Goal: Book appointment/travel/reservation

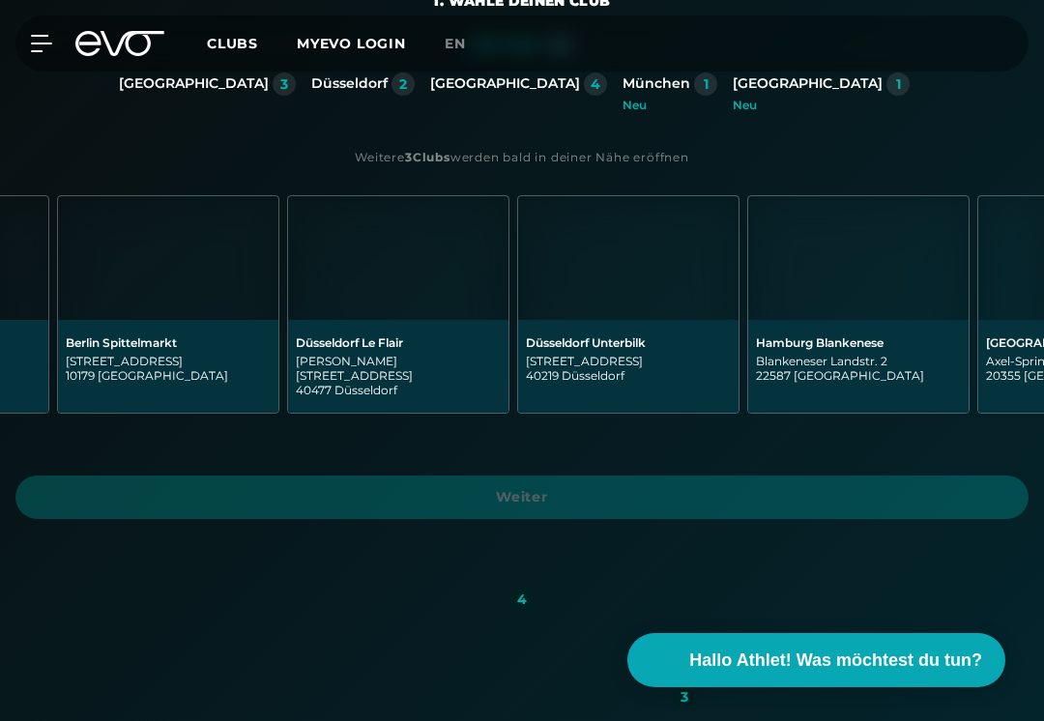
scroll to position [0, 418]
click at [626, 296] on img at bounding box center [629, 258] width 220 height 124
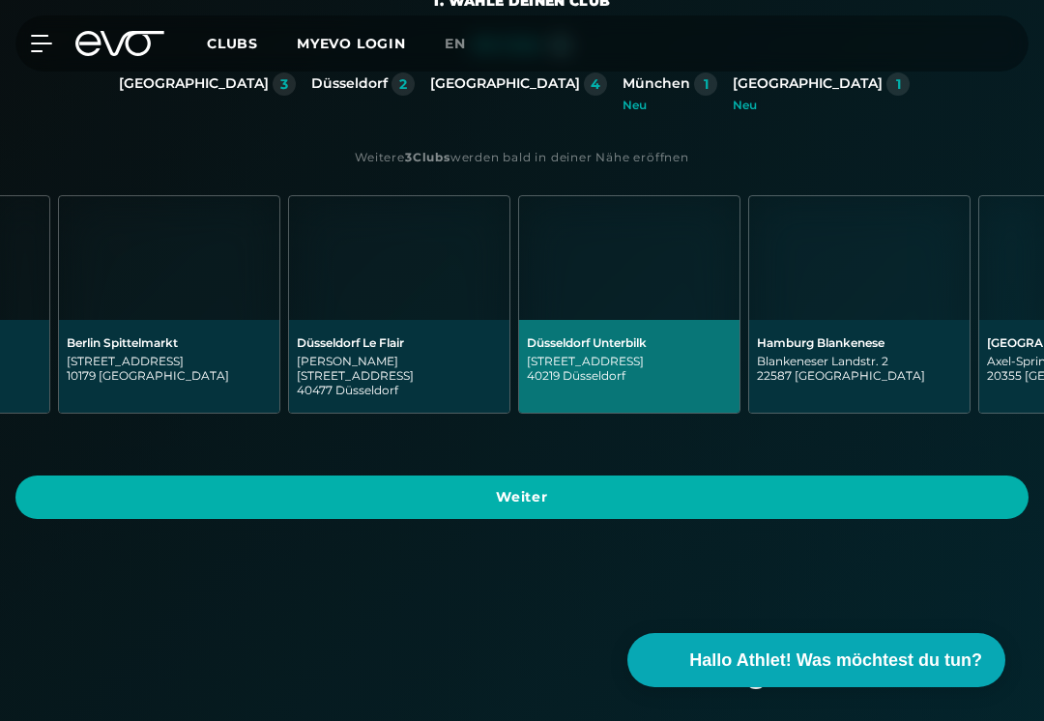
click at [717, 487] on span "Weiter" at bounding box center [522, 497] width 967 height 20
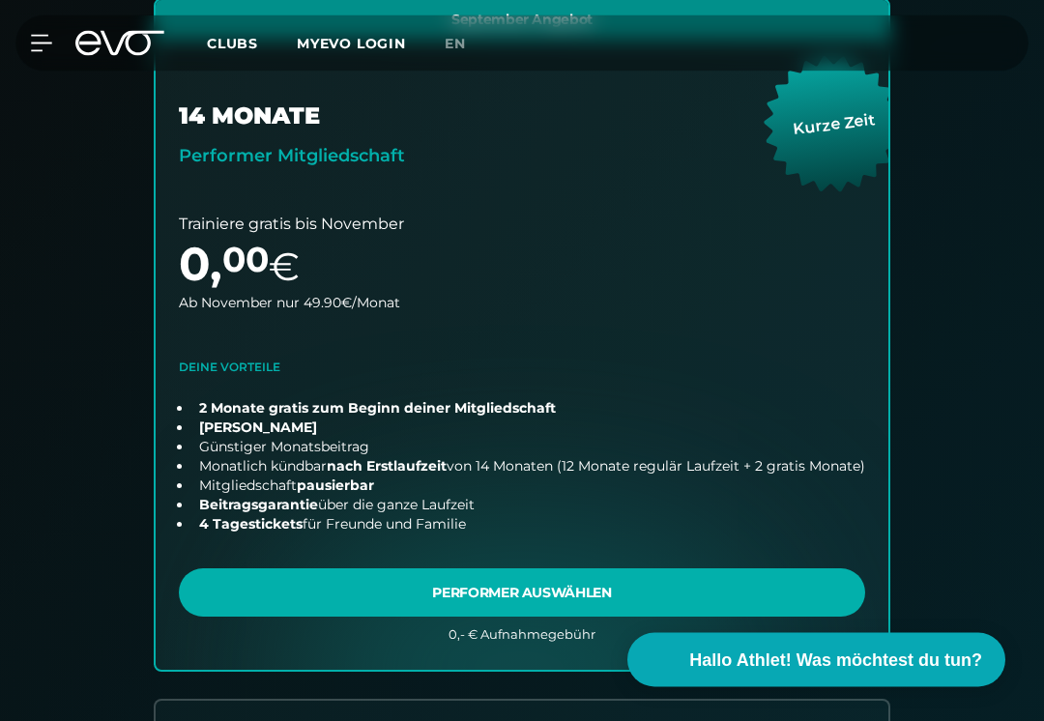
scroll to position [565, 0]
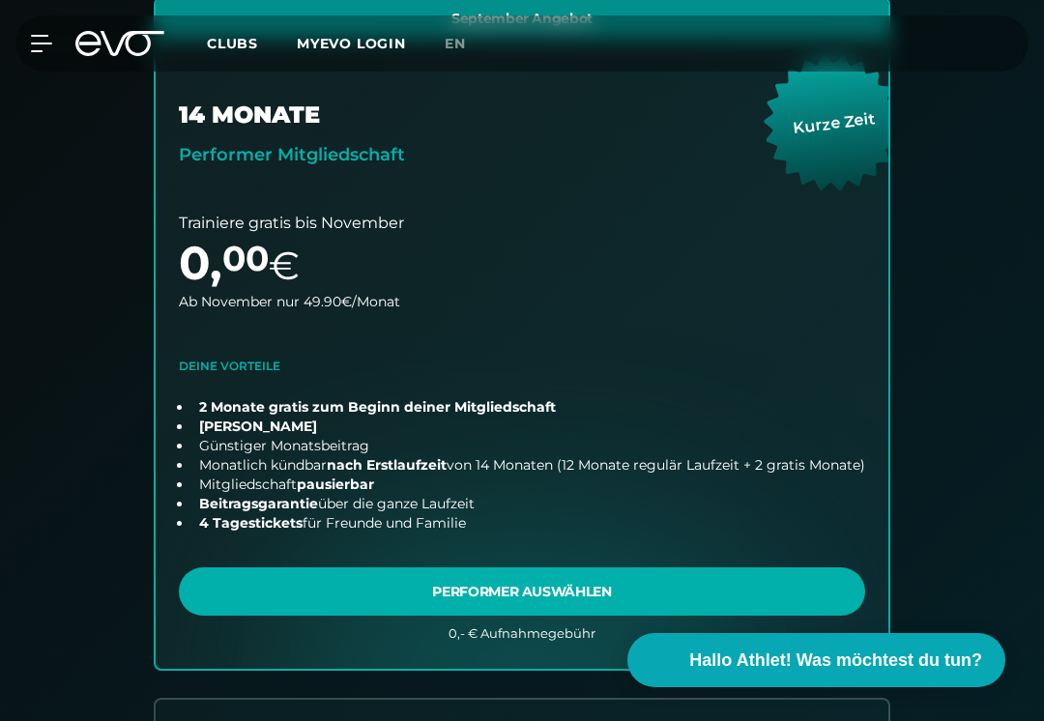
click at [705, 571] on link "choose plan" at bounding box center [522, 334] width 733 height 671
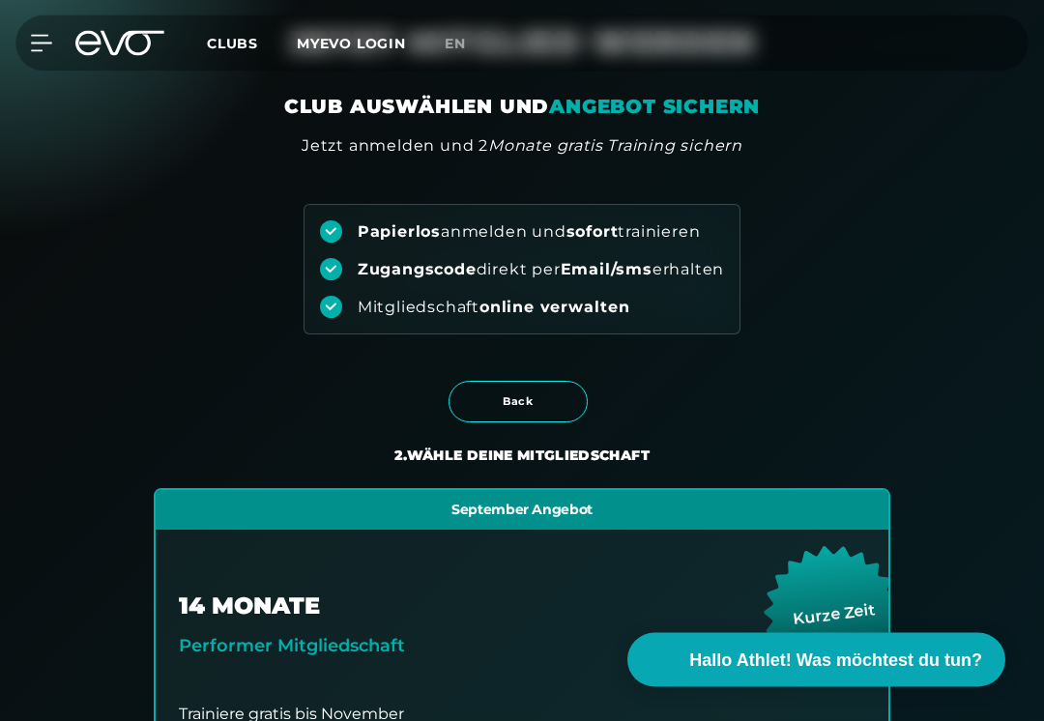
scroll to position [0, 0]
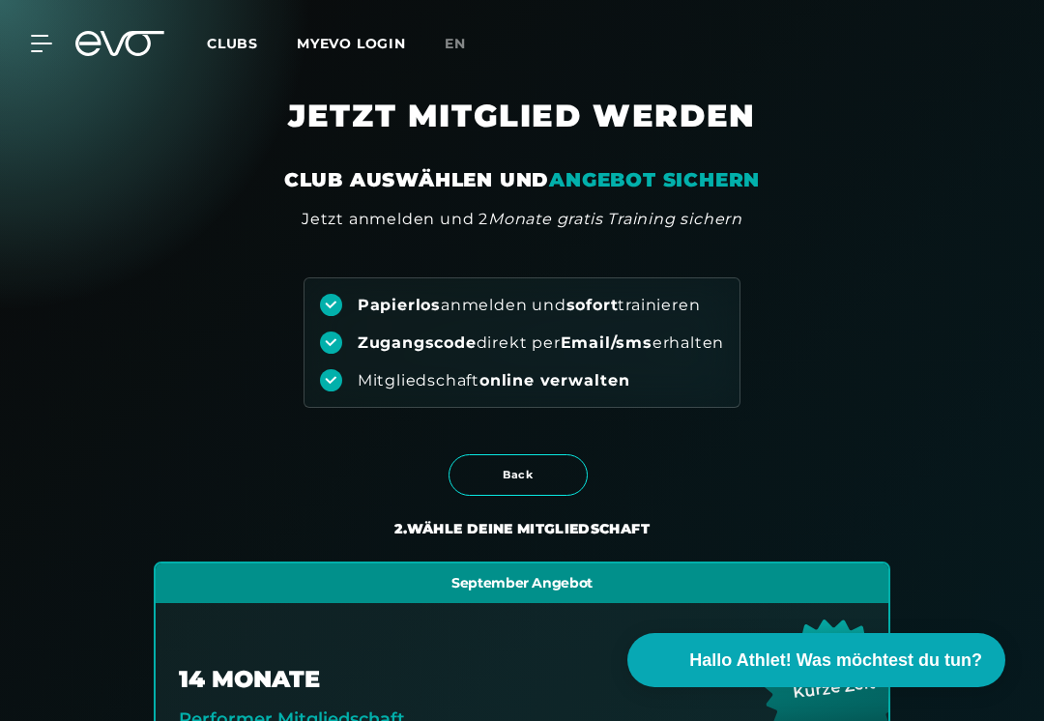
click at [118, 31] on icon at bounding box center [119, 43] width 89 height 25
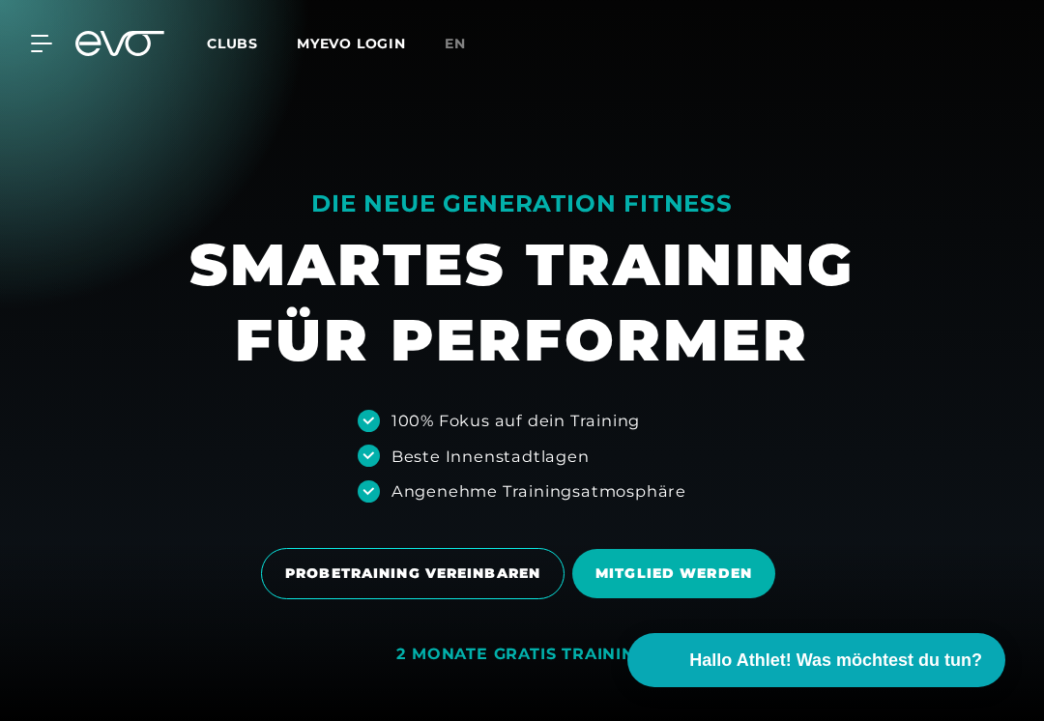
click at [22, 46] on div at bounding box center [30, 43] width 44 height 17
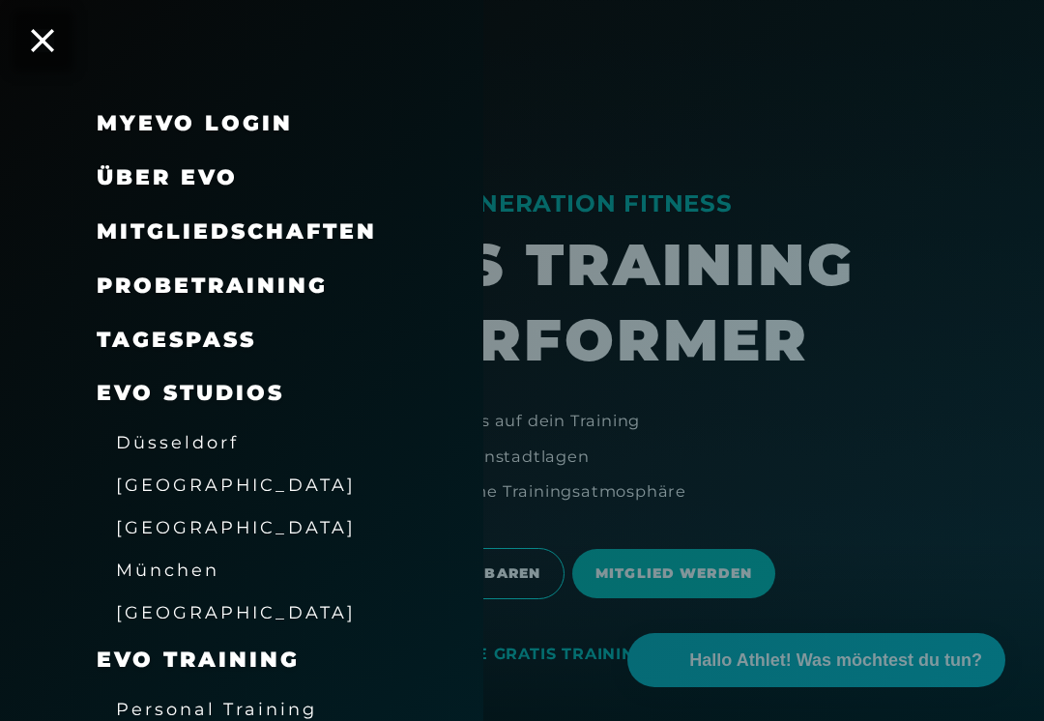
click at [137, 178] on span "Über EVO" at bounding box center [167, 177] width 141 height 26
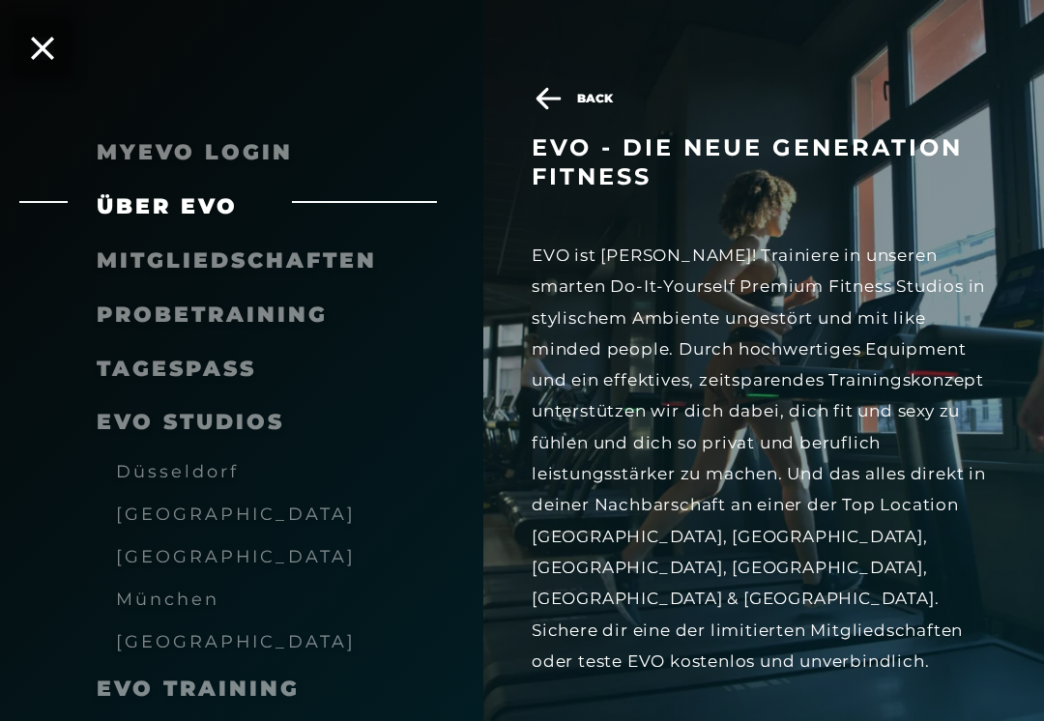
click at [132, 463] on span "Düsseldorf" at bounding box center [177, 471] width 123 height 20
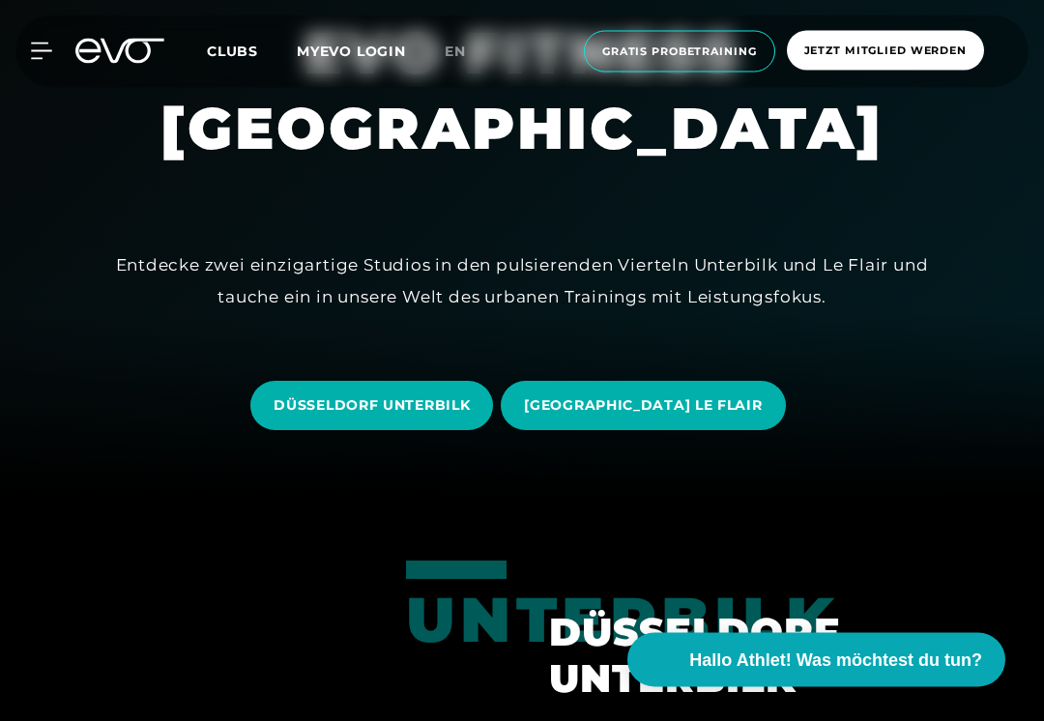
scroll to position [228, 0]
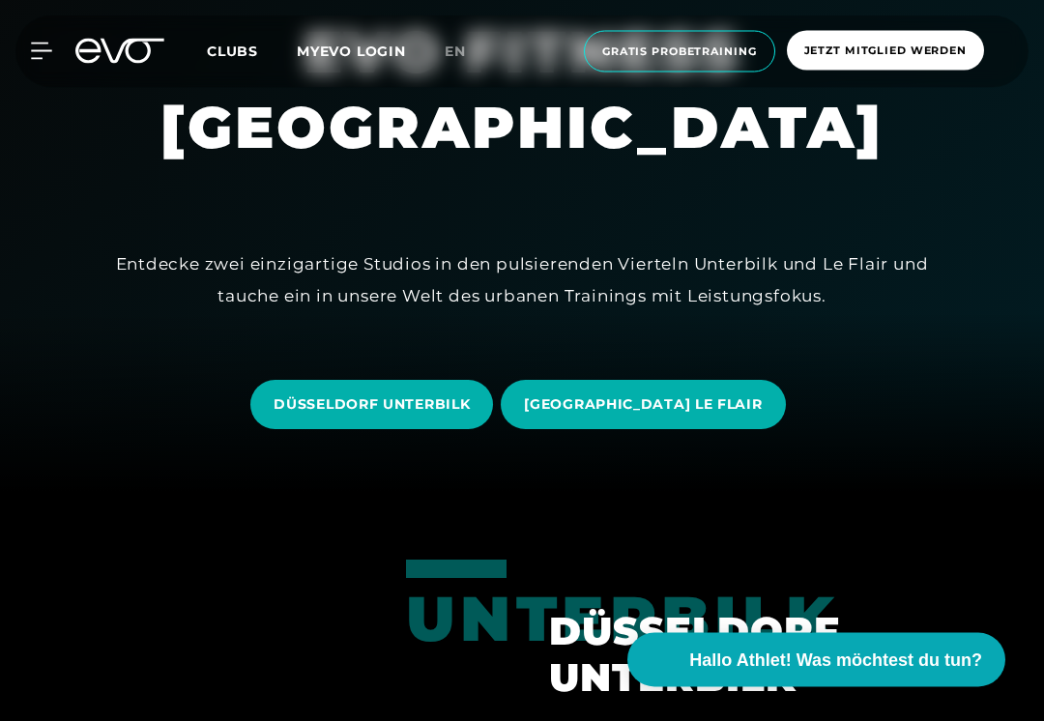
click at [631, 390] on span "[GEOGRAPHIC_DATA] LE FLAIR" at bounding box center [643, 405] width 284 height 49
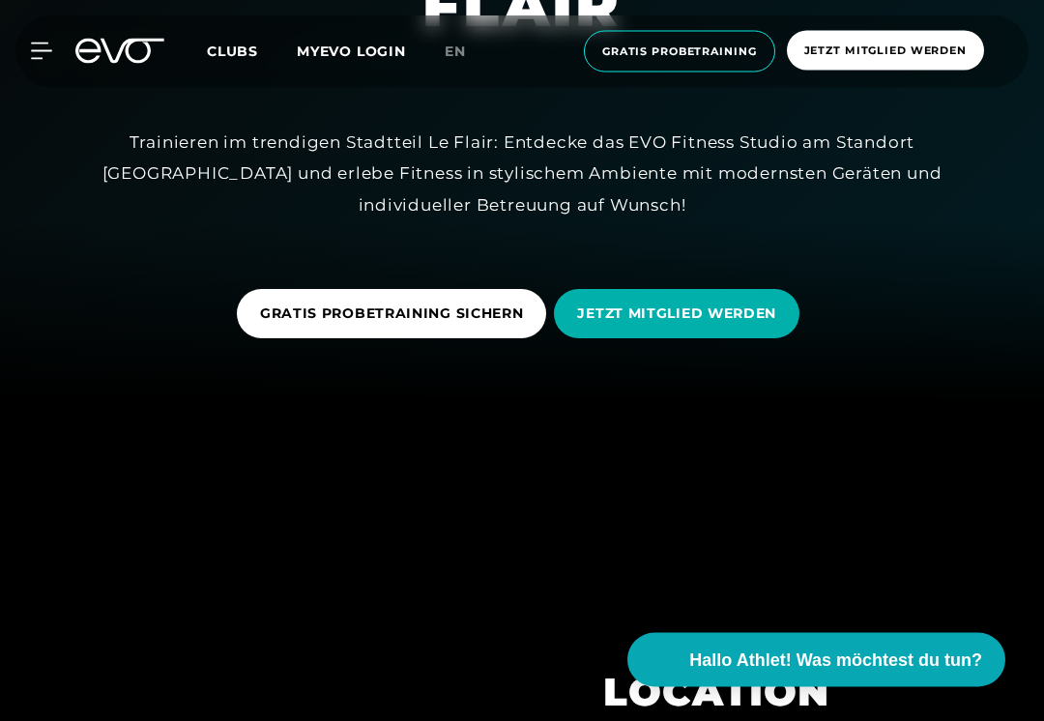
scroll to position [331, 0]
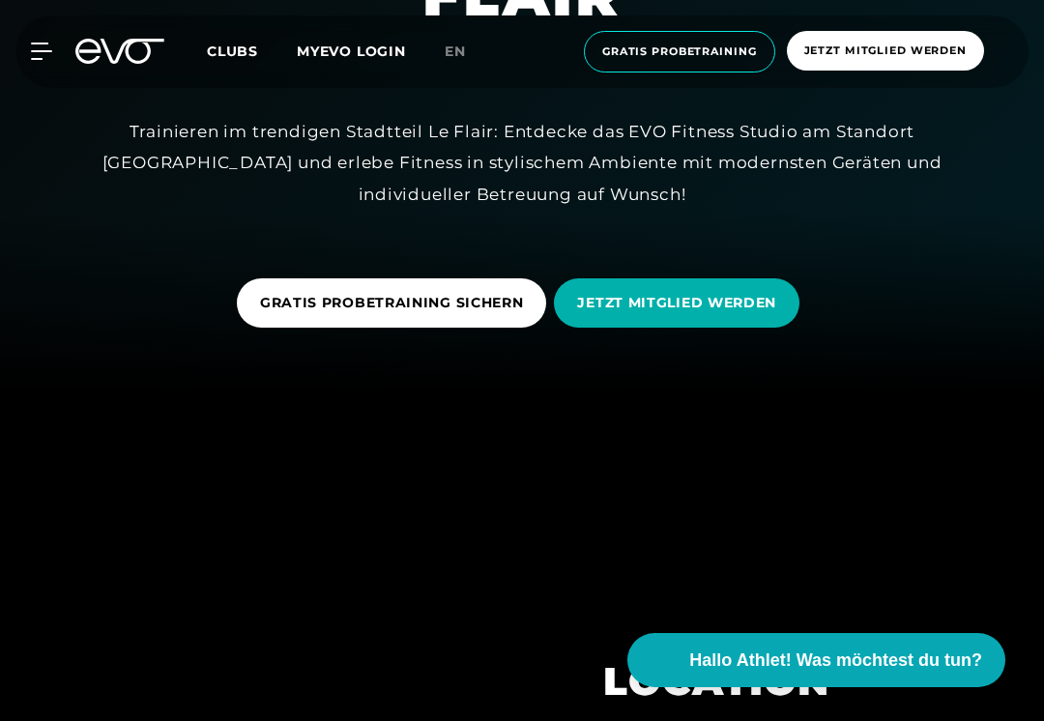
click at [517, 323] on span "GRATIS PROBETRAINING SICHERN" at bounding box center [392, 302] width 310 height 49
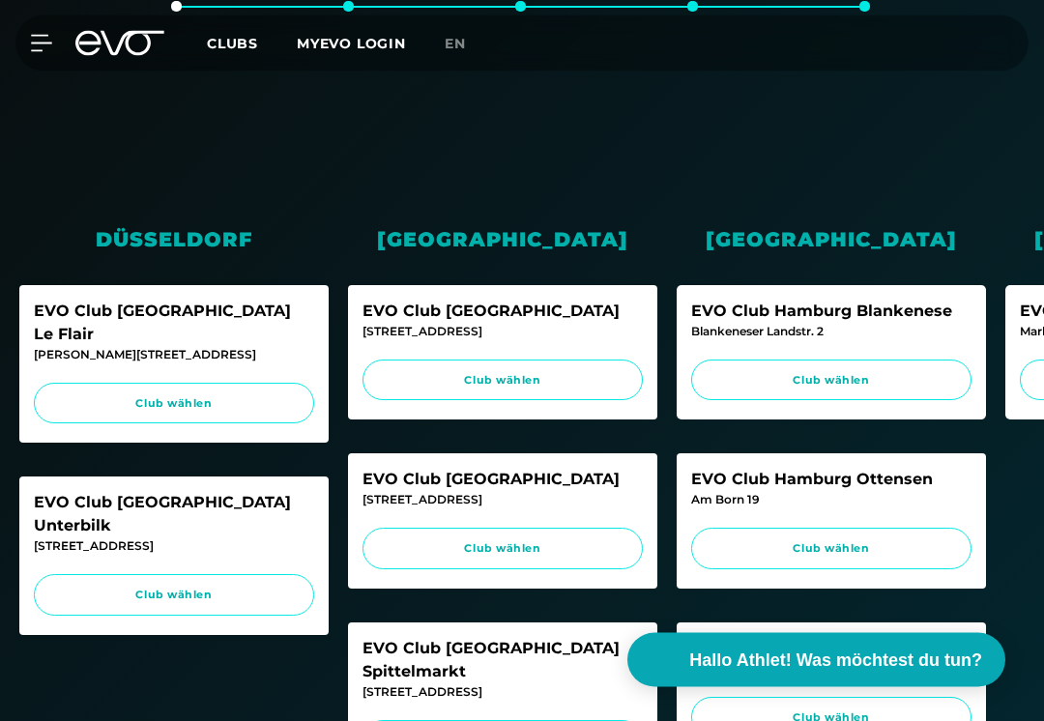
scroll to position [414, 0]
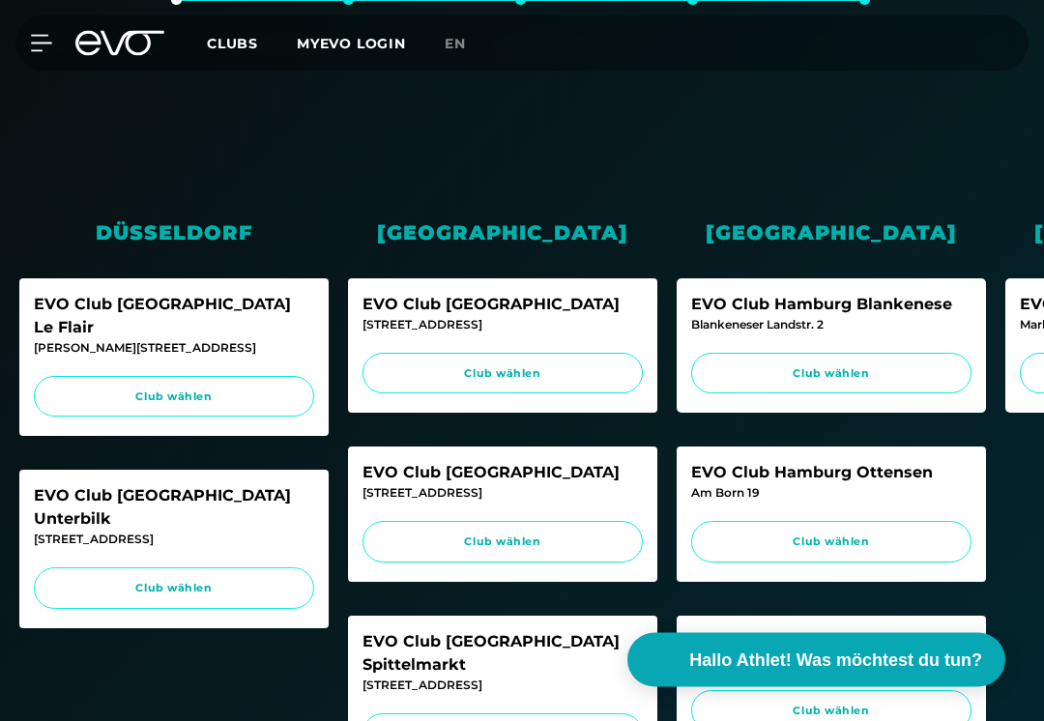
click at [115, 390] on span "Club wählen" at bounding box center [174, 398] width 244 height 16
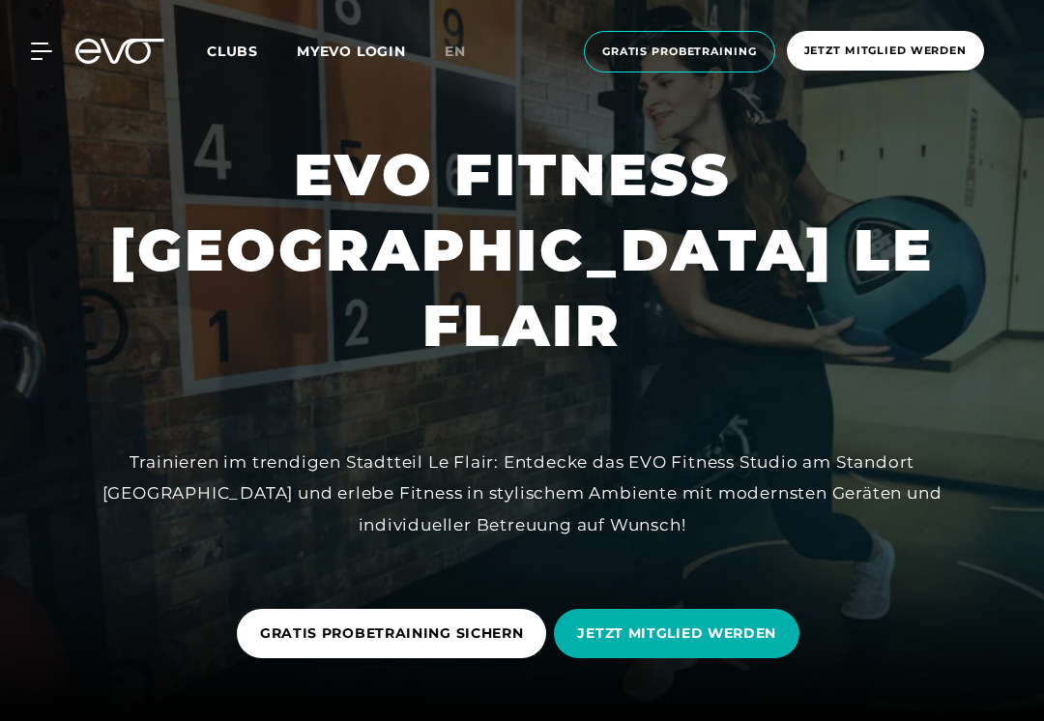
click at [671, 93] on div "MyEVO Login Über EVO Mitgliedschaften Probetraining TAGESPASS EVO Studios [GEOG…" at bounding box center [522, 51] width 1044 height 103
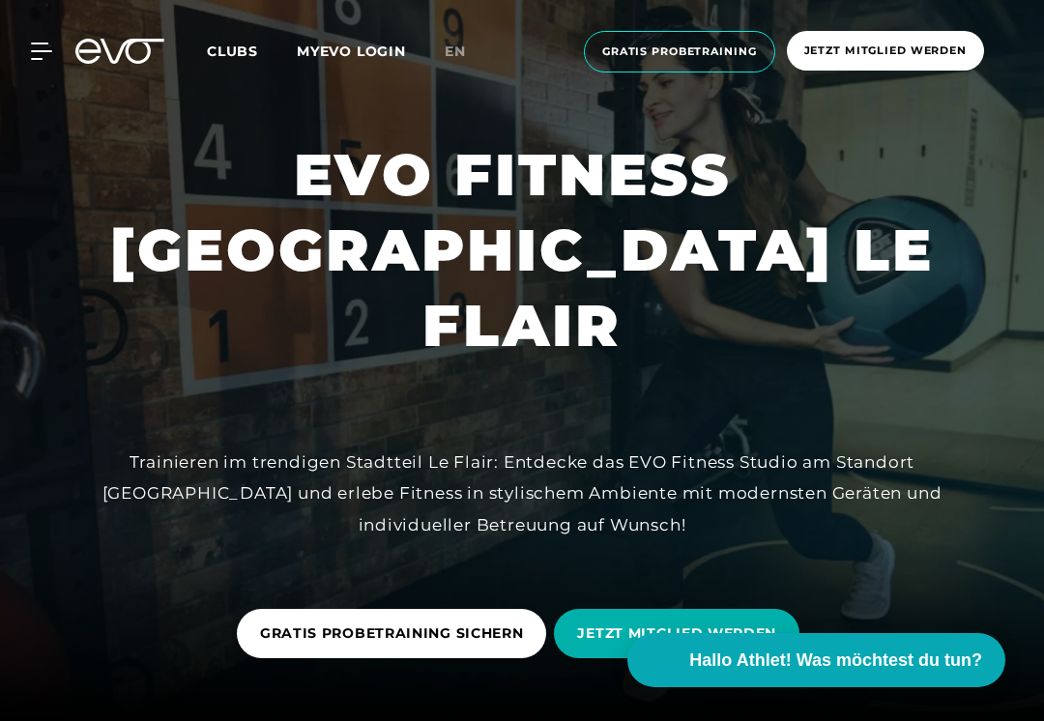
click at [688, 43] on span "Gratis Probetraining" at bounding box center [679, 52] width 191 height 42
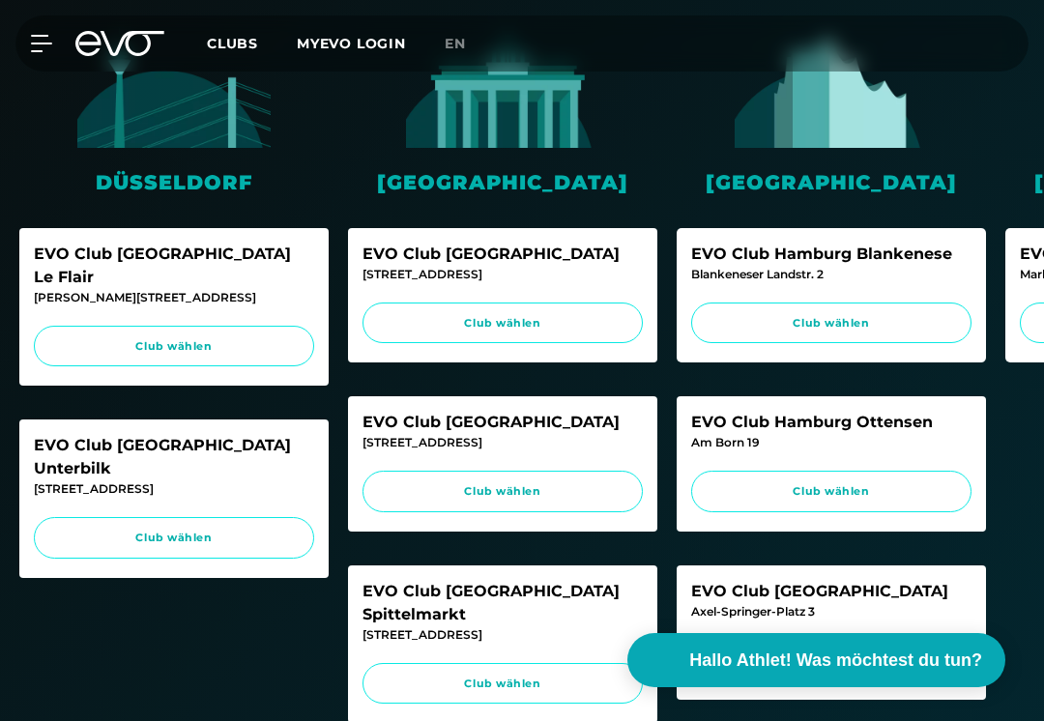
scroll to position [457, 0]
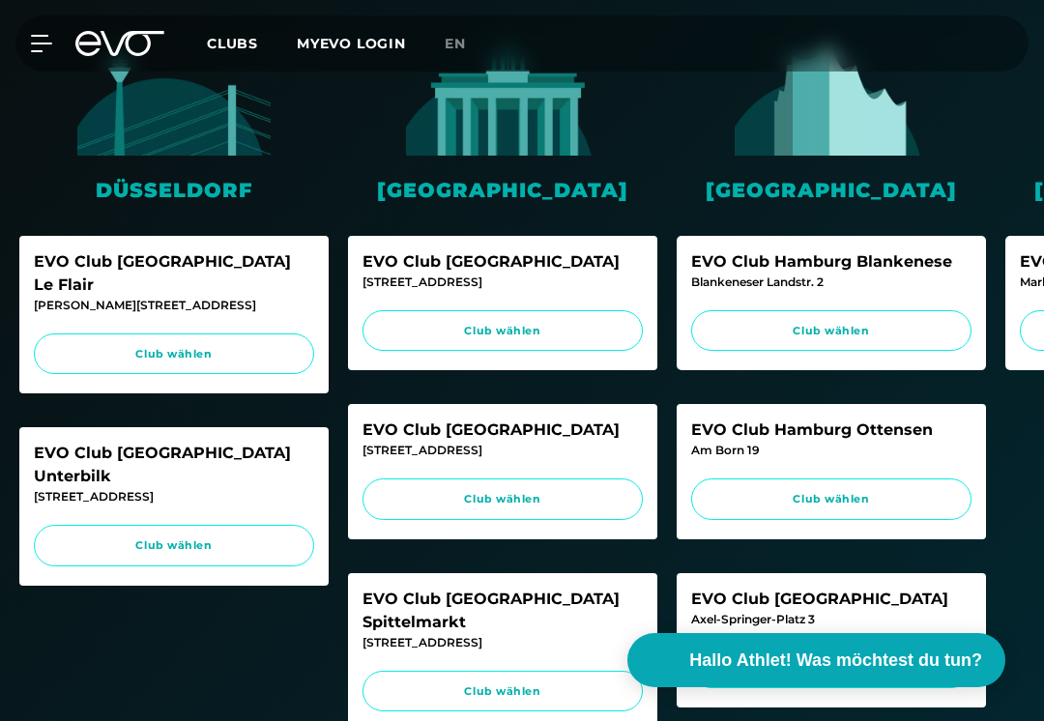
click at [283, 334] on link "Club wählen" at bounding box center [174, 355] width 280 height 42
